Goal: Task Accomplishment & Management: Complete application form

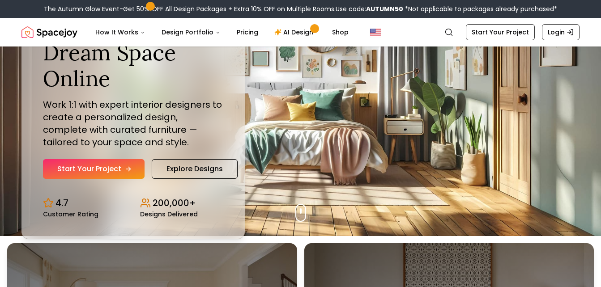
click at [102, 170] on link "Start Your Project" at bounding box center [94, 169] width 102 height 20
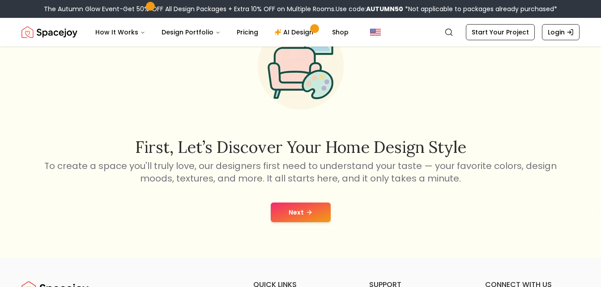
scroll to position [67, 0]
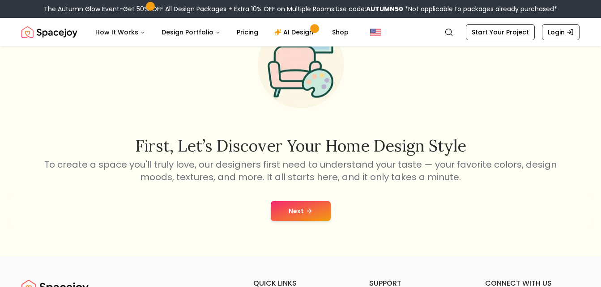
drag, startPoint x: 311, startPoint y: 208, endPoint x: 229, endPoint y: 214, distance: 83.0
click at [229, 214] on div "Next" at bounding box center [300, 211] width 586 height 34
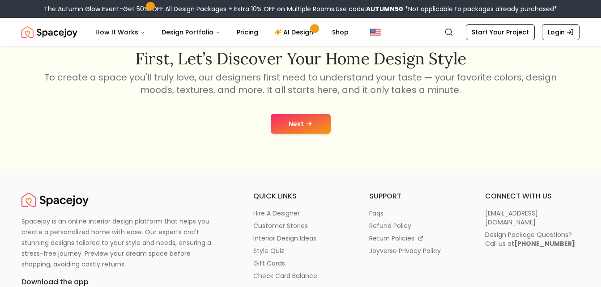
scroll to position [155, 0]
click at [303, 123] on button "Next" at bounding box center [301, 124] width 60 height 20
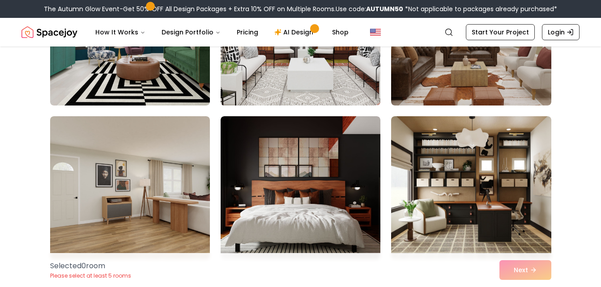
scroll to position [1397, 0]
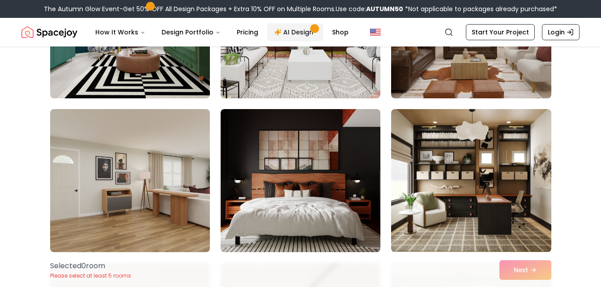
click at [282, 32] on link "AI Design" at bounding box center [295, 32] width 56 height 18
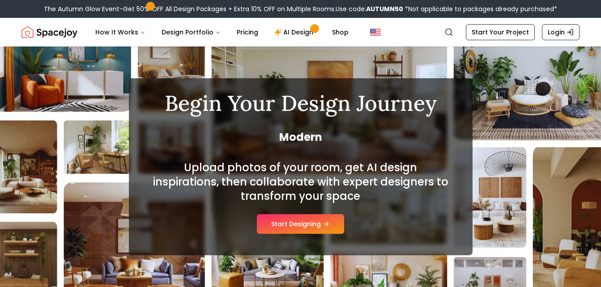
scroll to position [37, 0]
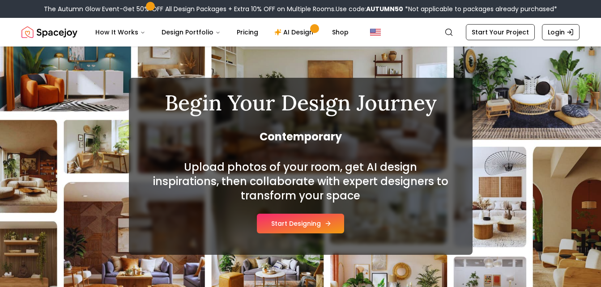
click at [273, 224] on button "Start Designing" at bounding box center [300, 224] width 87 height 20
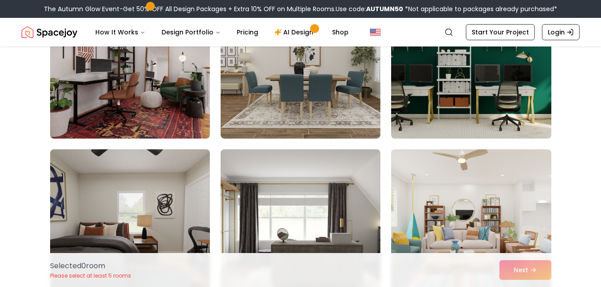
scroll to position [742, 0]
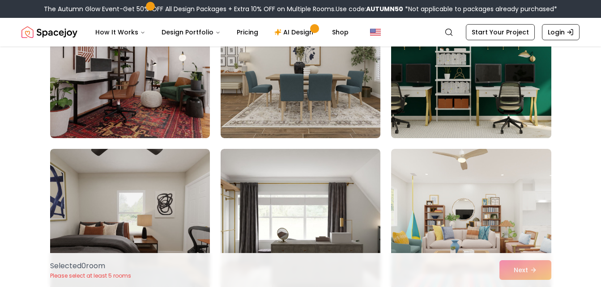
click at [478, 98] on img at bounding box center [471, 67] width 168 height 150
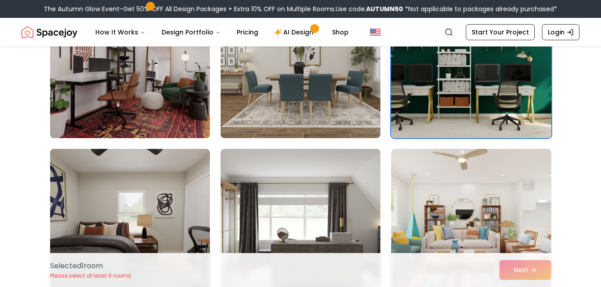
click at [170, 102] on img at bounding box center [130, 67] width 168 height 150
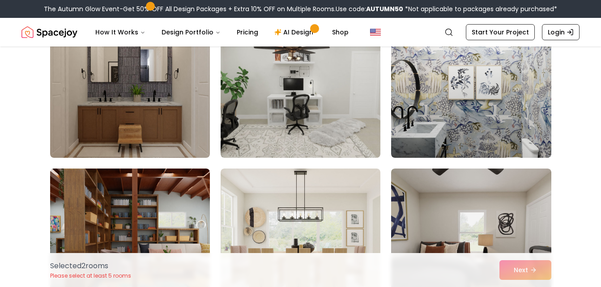
scroll to position [2877, 0]
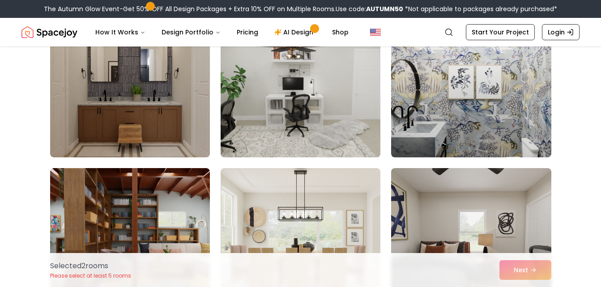
click at [276, 113] on img at bounding box center [300, 86] width 168 height 150
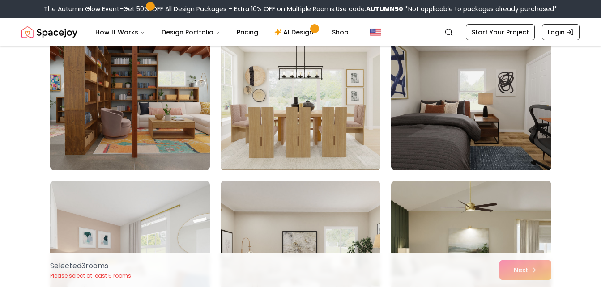
scroll to position [3018, 0]
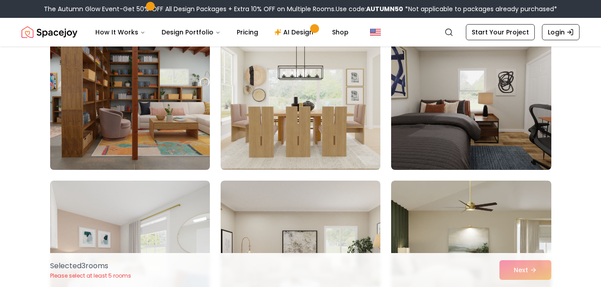
click at [171, 110] on img at bounding box center [130, 98] width 168 height 150
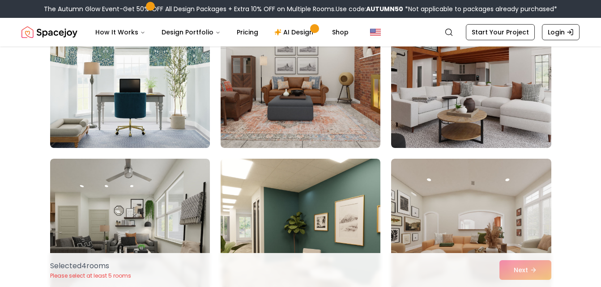
scroll to position [4887, 0]
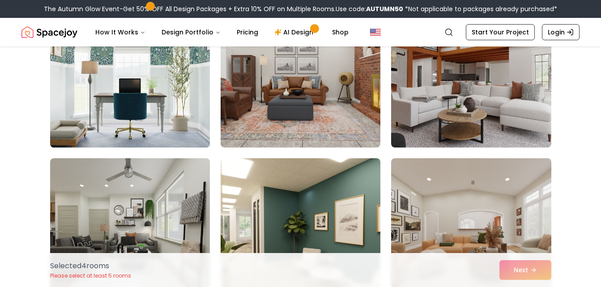
click at [182, 102] on img at bounding box center [130, 76] width 168 height 150
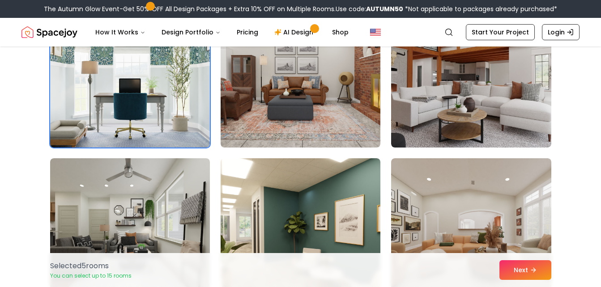
scroll to position [4902, 0]
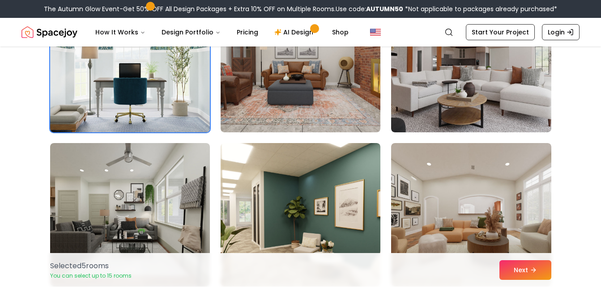
click at [182, 102] on img at bounding box center [130, 61] width 168 height 150
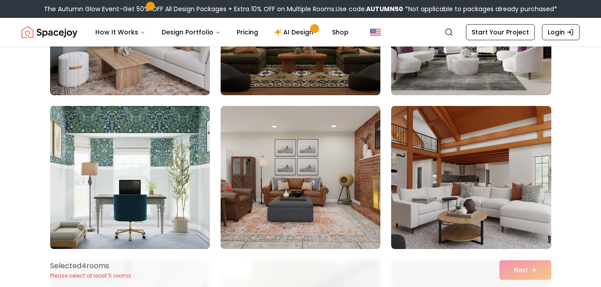
scroll to position [4785, 0]
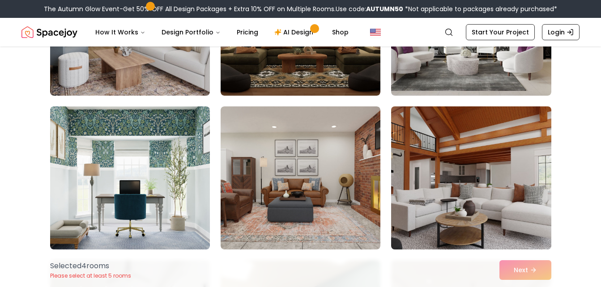
click at [421, 143] on img at bounding box center [471, 178] width 168 height 150
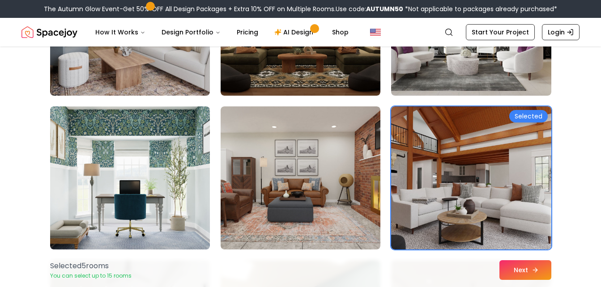
click at [527, 274] on button "Next" at bounding box center [525, 270] width 52 height 20
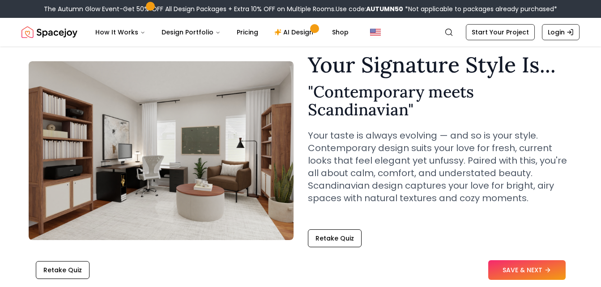
scroll to position [37, 0]
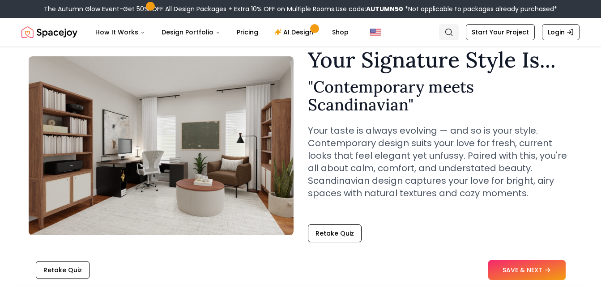
click at [449, 32] on circle "Global" at bounding box center [449, 32] width 6 height 6
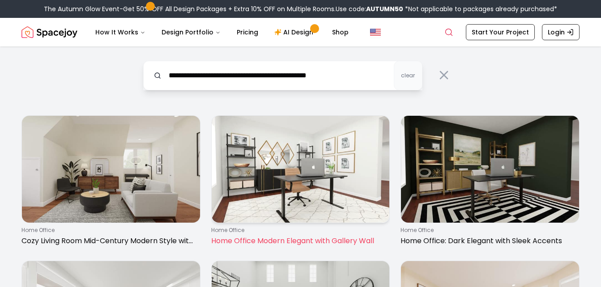
scroll to position [0, 0]
type input "**********"
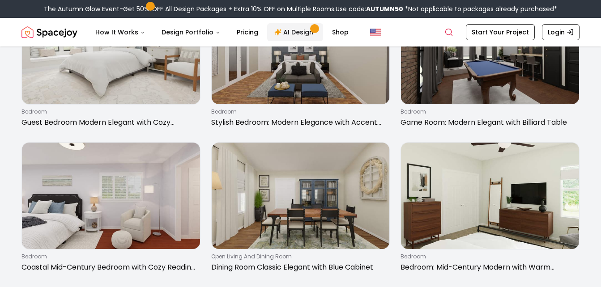
scroll to position [0, 0]
click at [304, 37] on link "AI Design" at bounding box center [295, 32] width 56 height 18
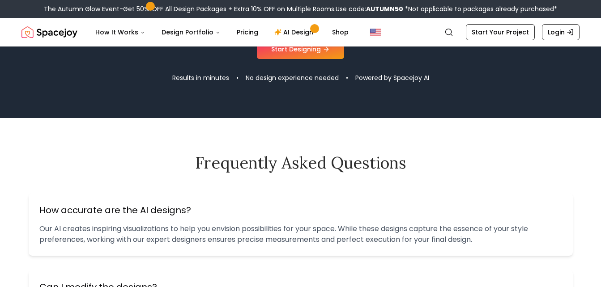
scroll to position [956, 0]
